Goal: Information Seeking & Learning: Learn about a topic

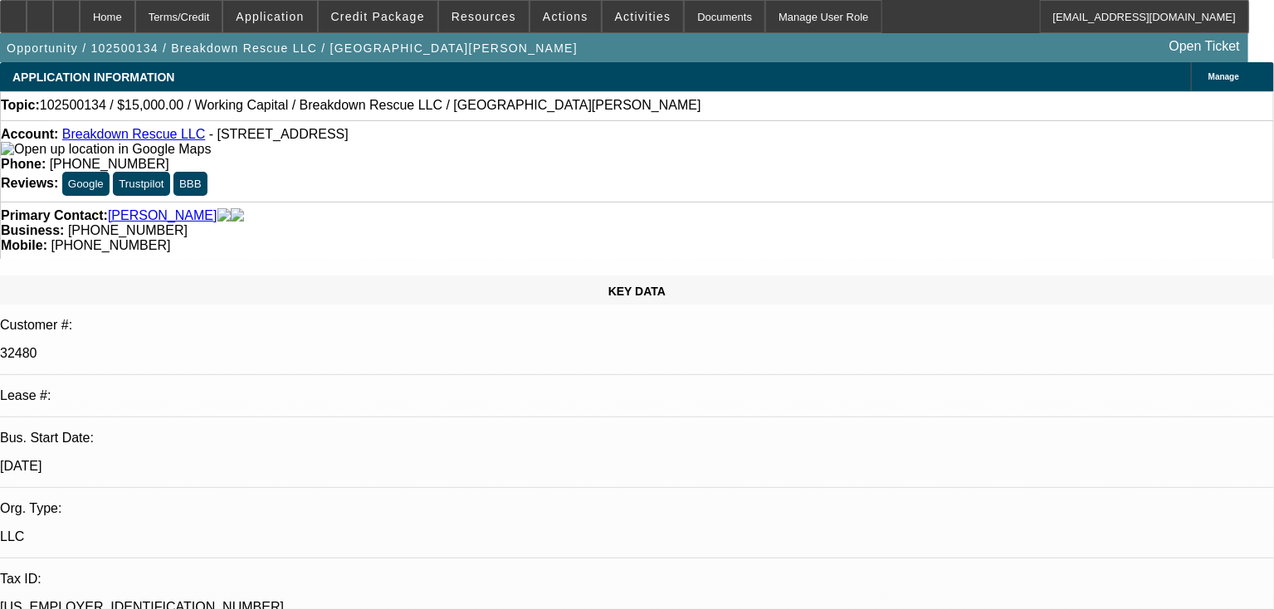
select select "0"
select select "2"
select select "0.1"
select select "4"
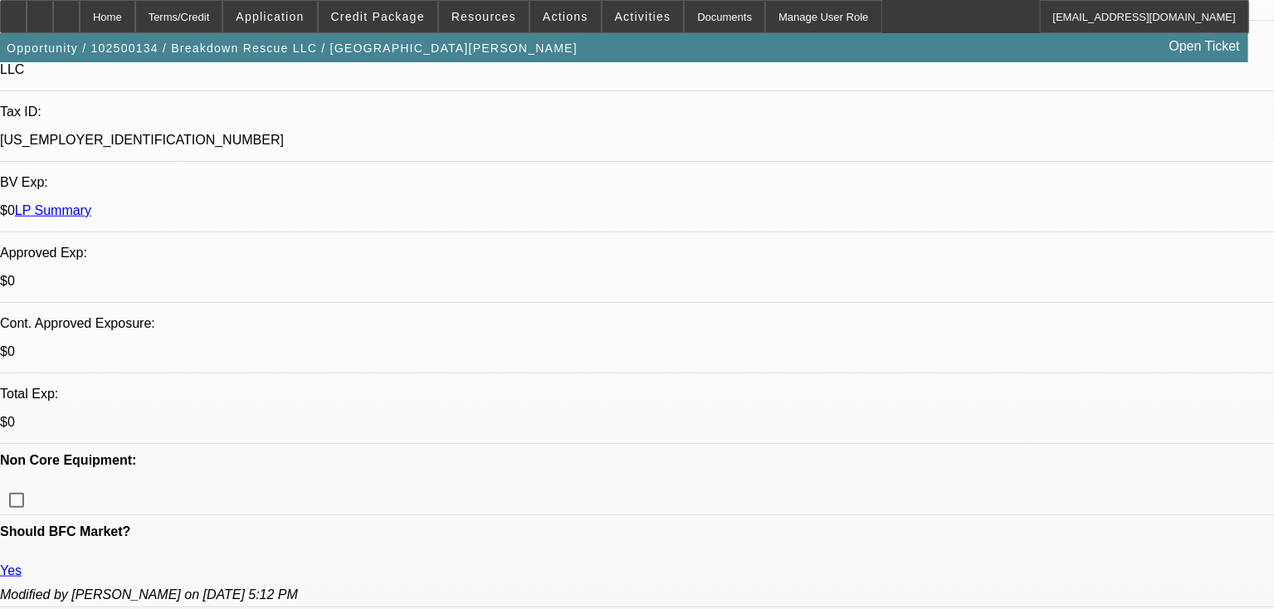
scroll to position [392, 0]
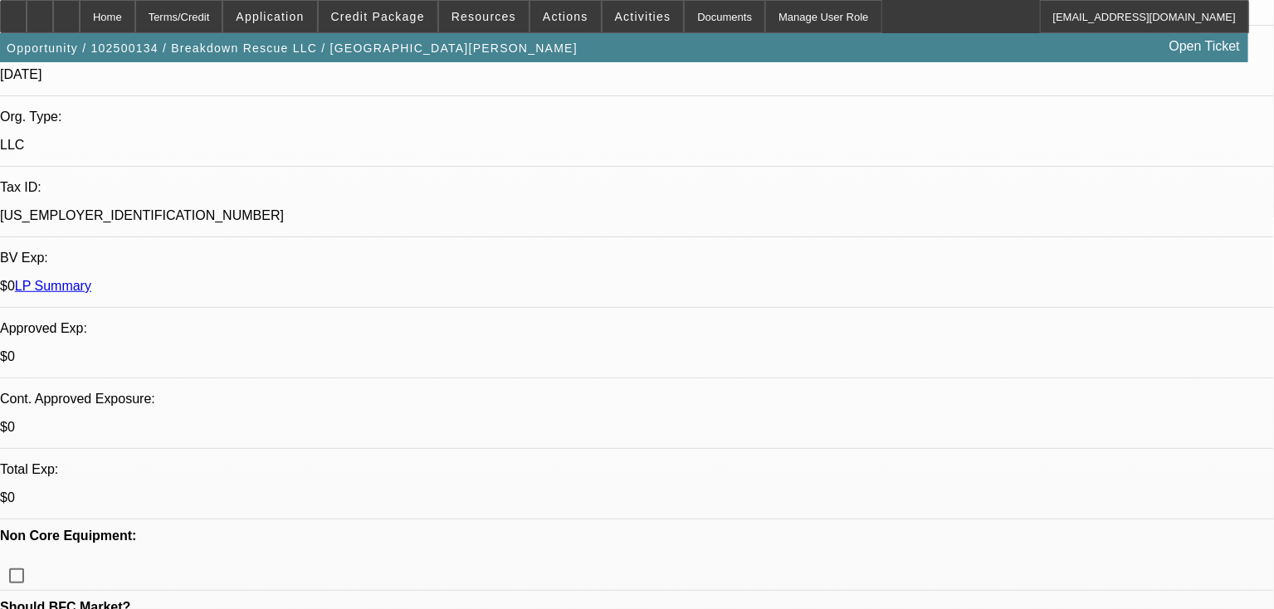
drag, startPoint x: 473, startPoint y: 344, endPoint x: 291, endPoint y: 326, distance: 183.4
drag, startPoint x: 291, startPoint y: 326, endPoint x: 261, endPoint y: 326, distance: 29.1
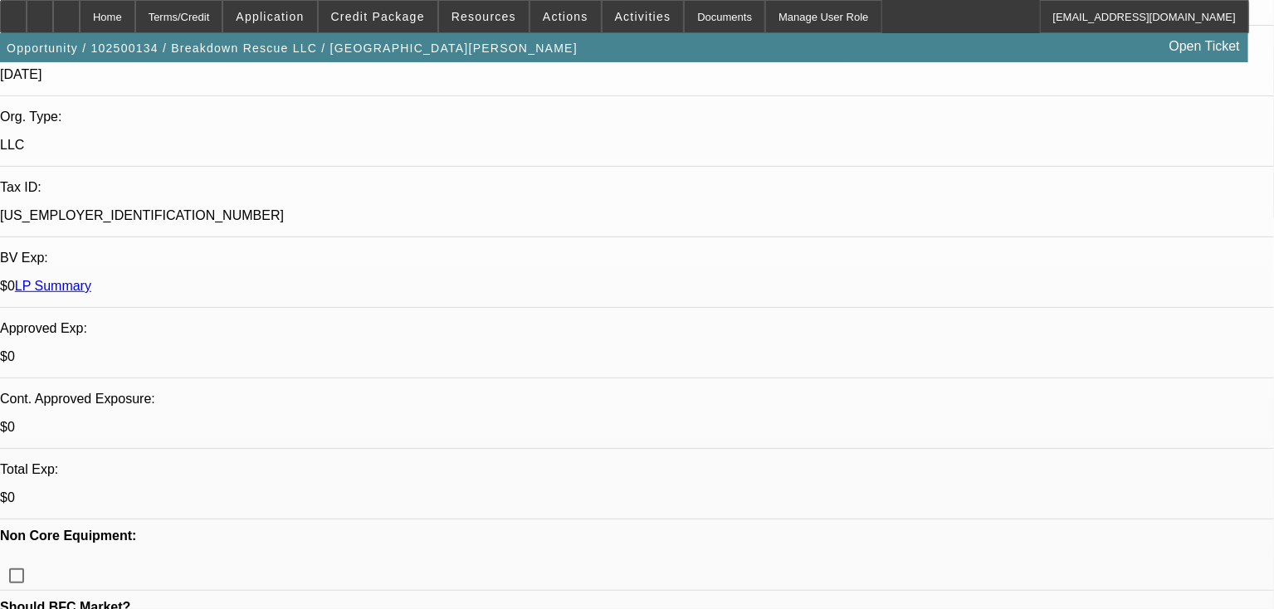
scroll to position [0, 0]
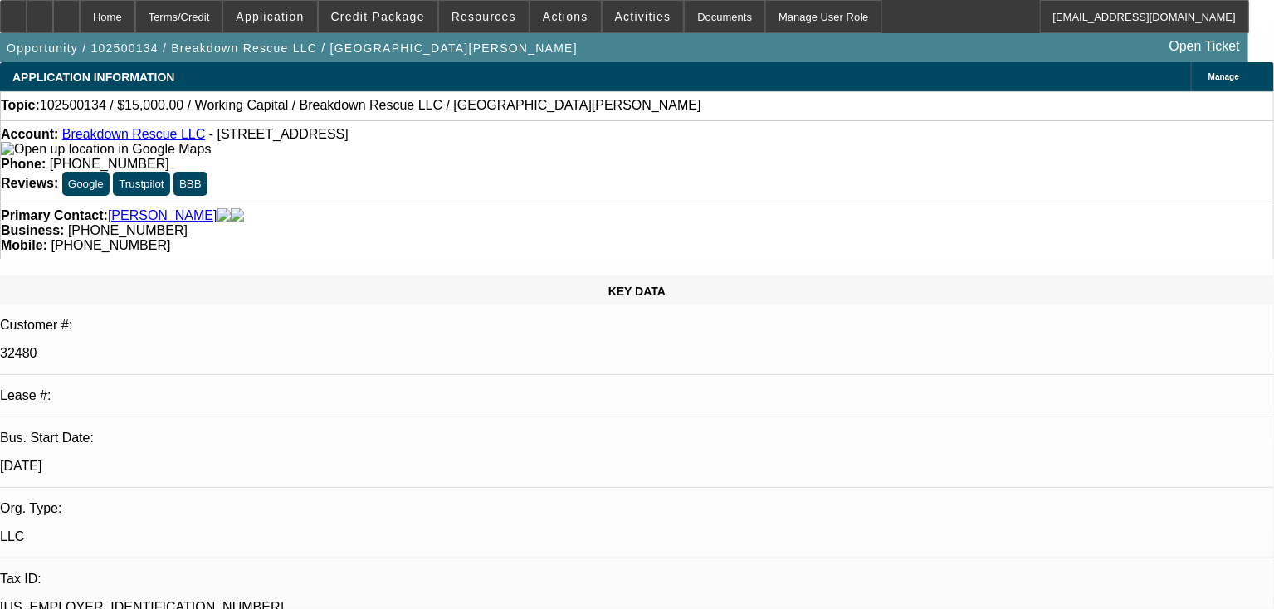
click at [288, 208] on div "Primary Contact: [GEOGRAPHIC_DATA][PERSON_NAME]" at bounding box center [637, 215] width 1272 height 15
drag, startPoint x: 653, startPoint y: 279, endPoint x: 721, endPoint y: 291, distance: 69.2
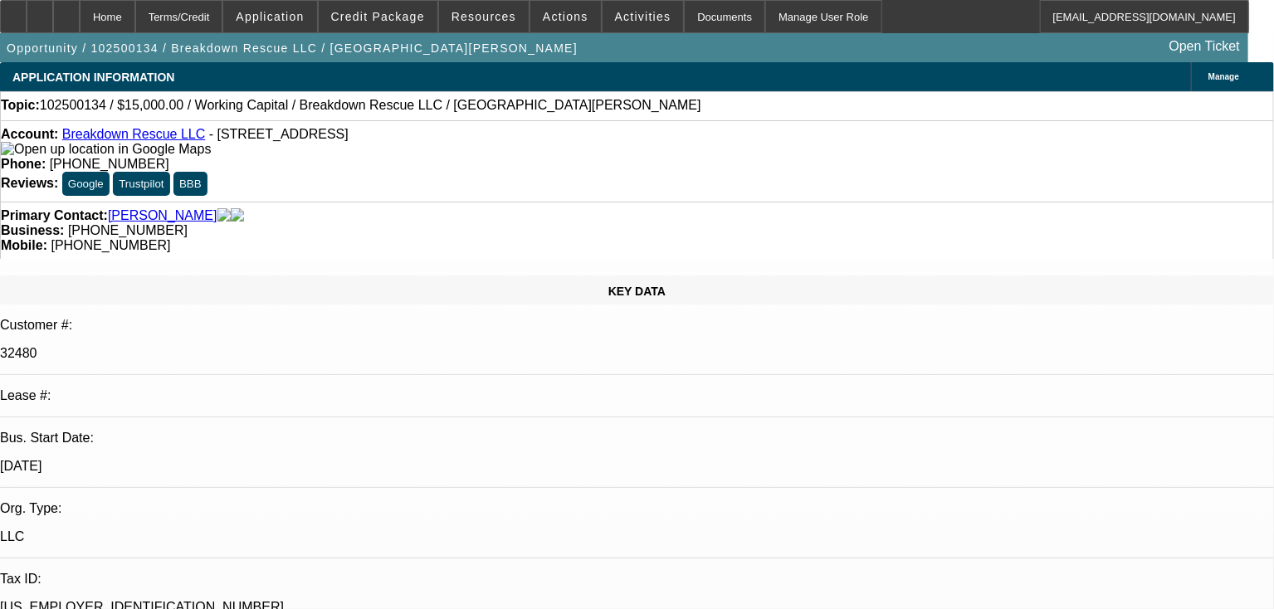
drag, startPoint x: 579, startPoint y: 418, endPoint x: 627, endPoint y: 413, distance: 48.5
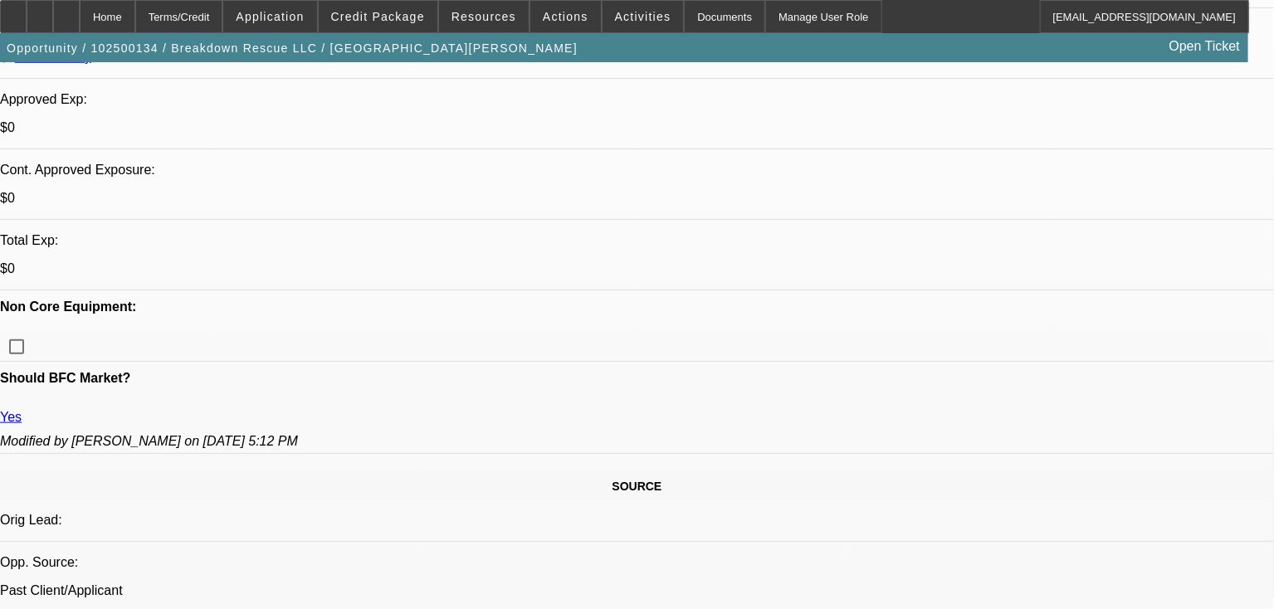
scroll to position [779, 0]
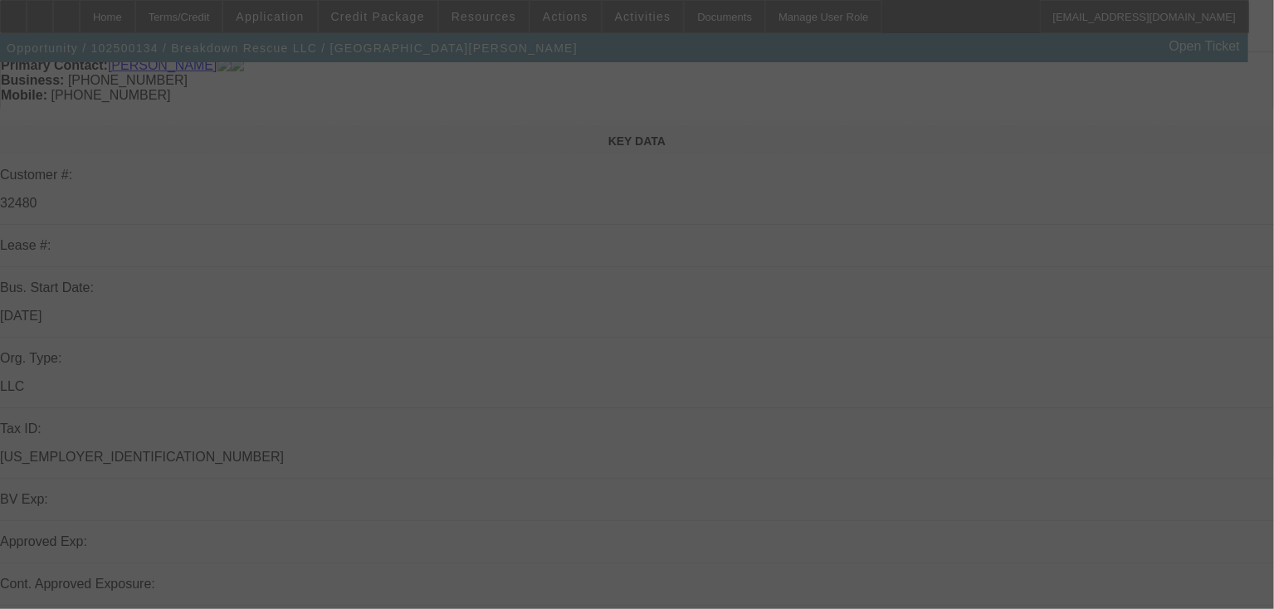
scroll to position [384, 0]
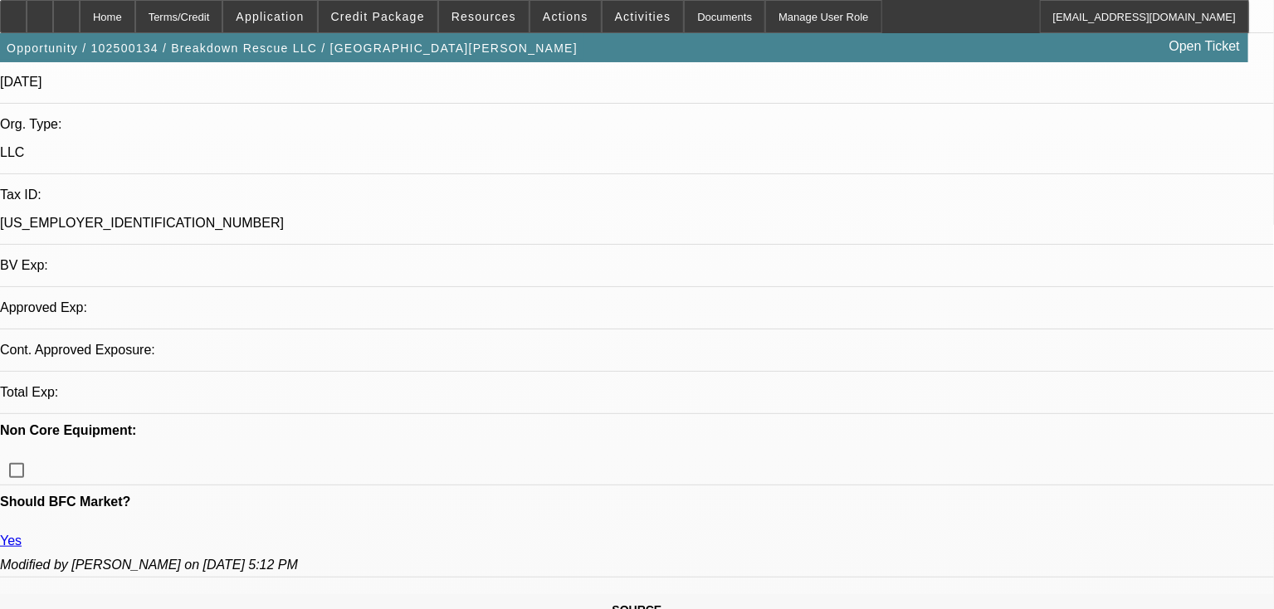
select select "0"
select select "2"
select select "0.1"
select select "4"
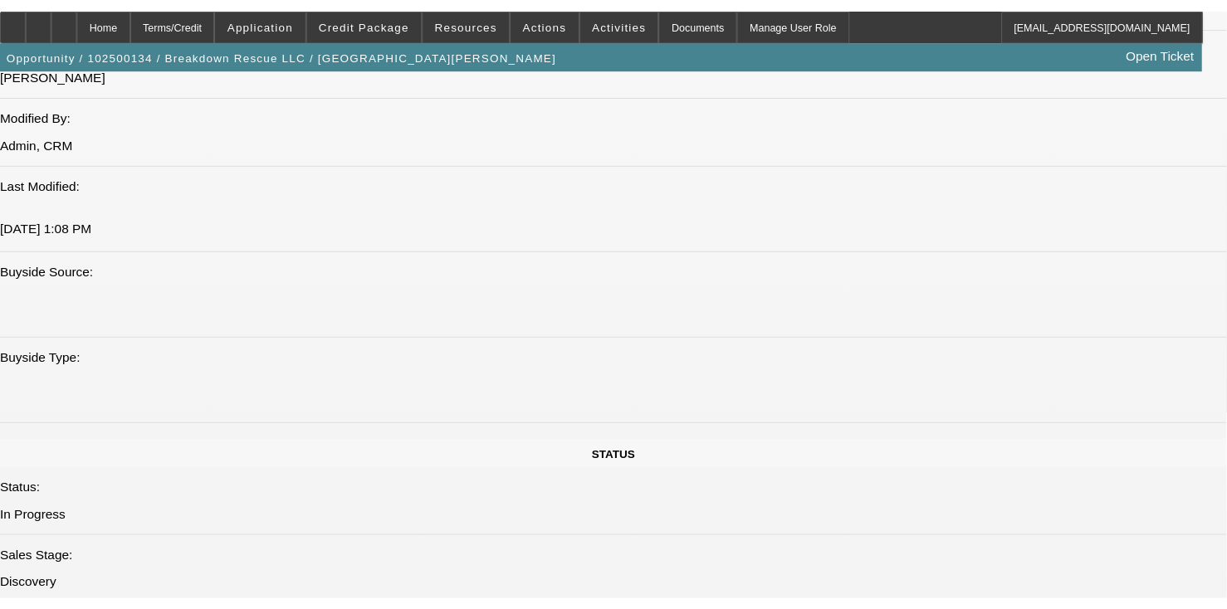
scroll to position [0, 0]
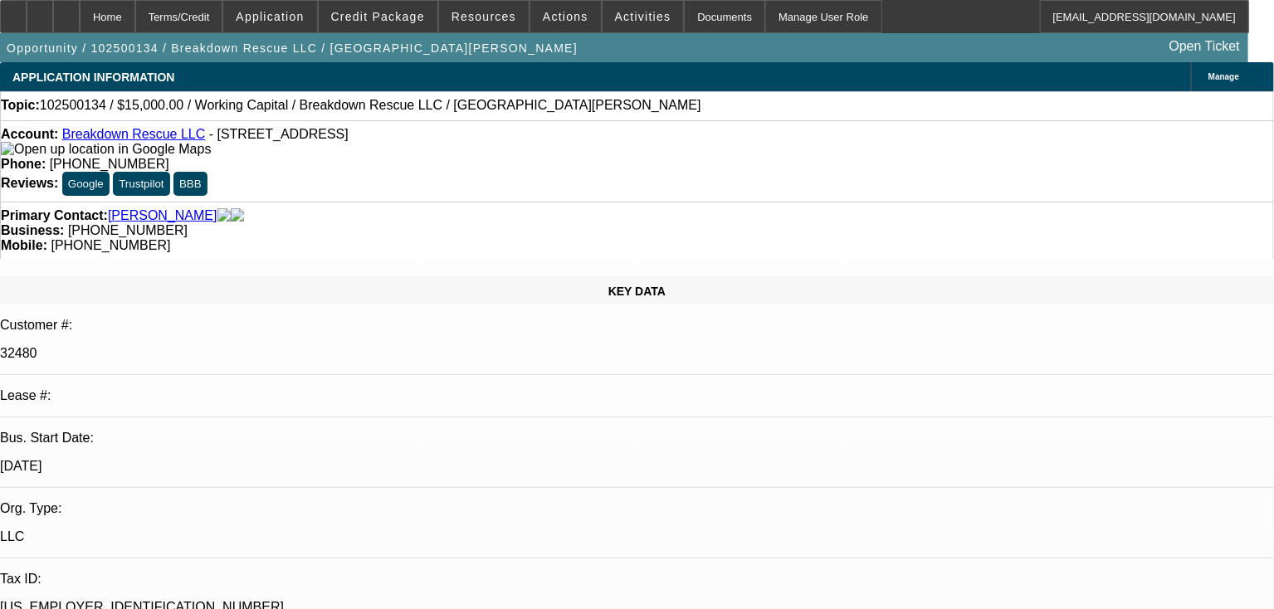
drag, startPoint x: 669, startPoint y: 451, endPoint x: 642, endPoint y: 149, distance: 302.5
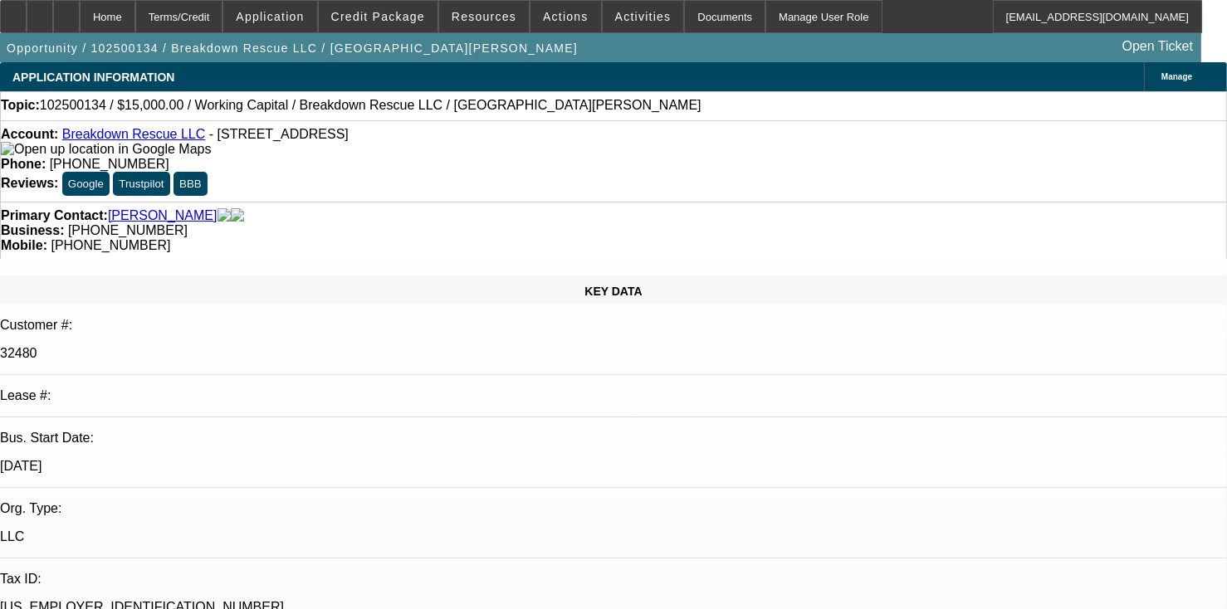
select select "0"
select select "2"
select select "0.1"
select select "1"
select select "2"
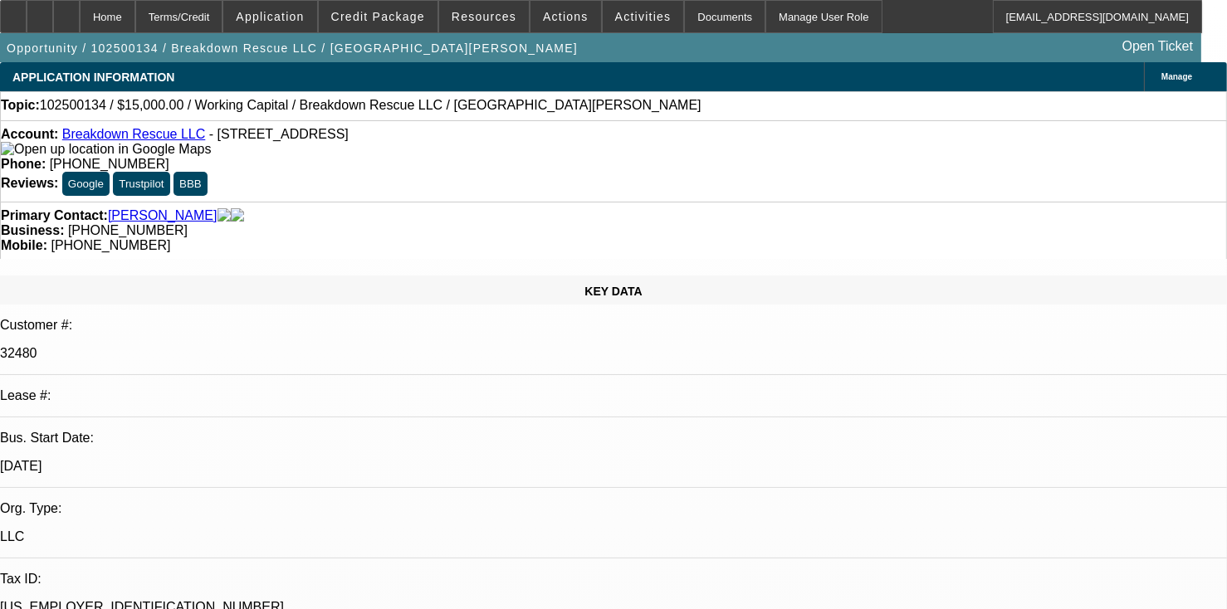
select select "4"
